Goal: Browse casually: Explore the website without a specific task or goal

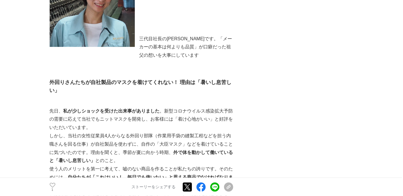
scroll to position [287, 0]
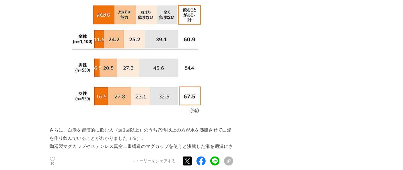
scroll to position [797, 0]
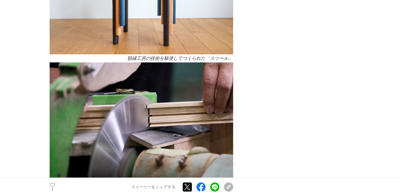
scroll to position [2393, 0]
